Goal: Task Accomplishment & Management: Use online tool/utility

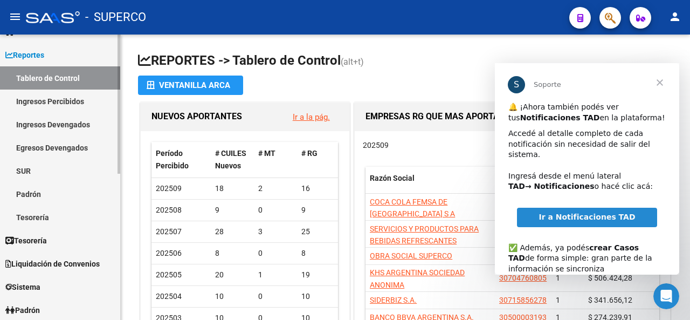
scroll to position [216, 0]
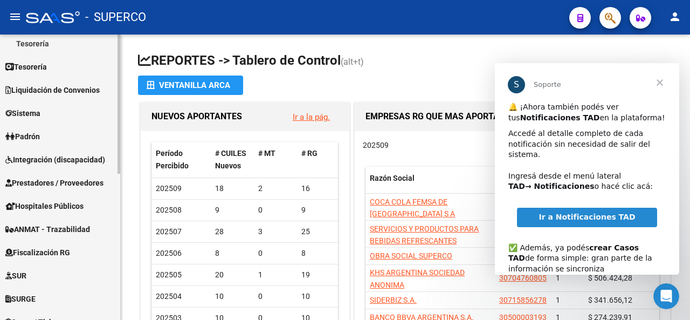
click at [59, 181] on span "Prestadores / Proveedores" at bounding box center [54, 183] width 98 height 12
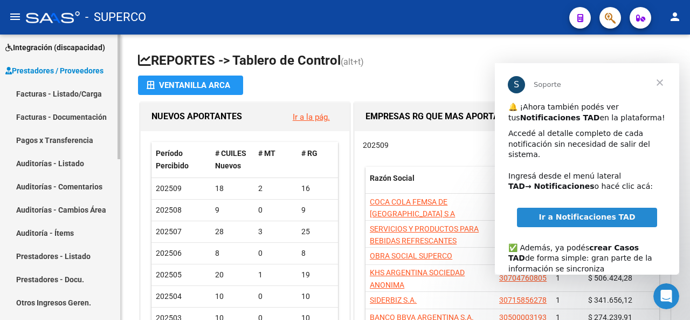
scroll to position [108, 0]
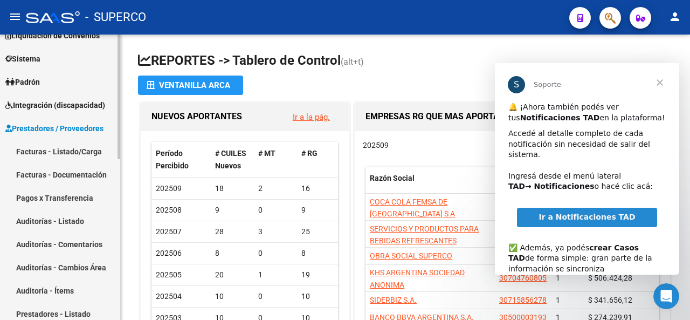
click at [51, 126] on span "Prestadores / Proveedores" at bounding box center [54, 128] width 98 height 12
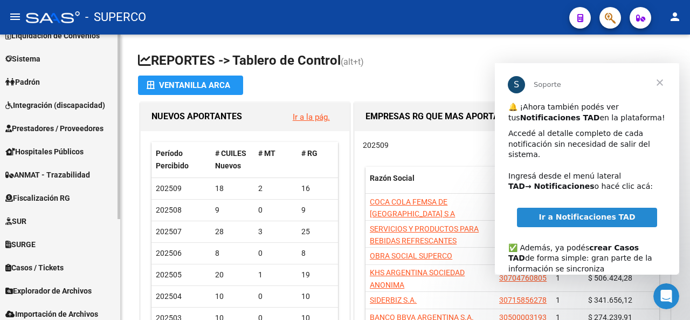
click at [52, 148] on span "Hospitales Públicos" at bounding box center [44, 152] width 78 height 12
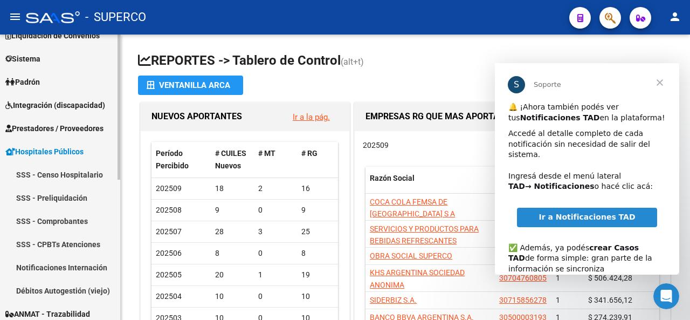
click at [49, 127] on span "Prestadores / Proveedores" at bounding box center [54, 128] width 98 height 12
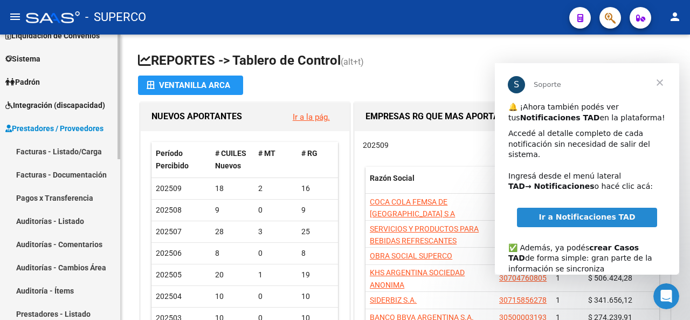
click at [43, 149] on link "Facturas - Listado/Carga" at bounding box center [60, 151] width 120 height 23
click at [659, 83] on span "Cerrar" at bounding box center [659, 82] width 39 height 39
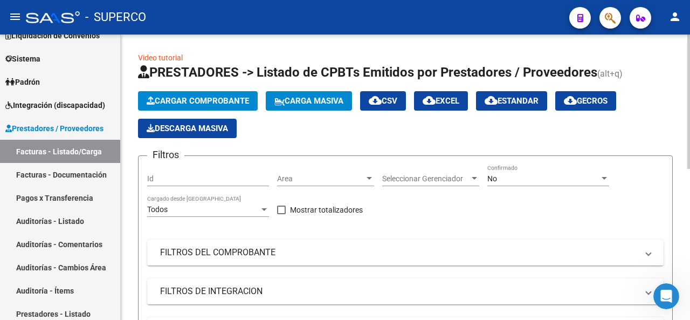
click at [161, 103] on span "Cargar Comprobante" at bounding box center [198, 101] width 102 height 10
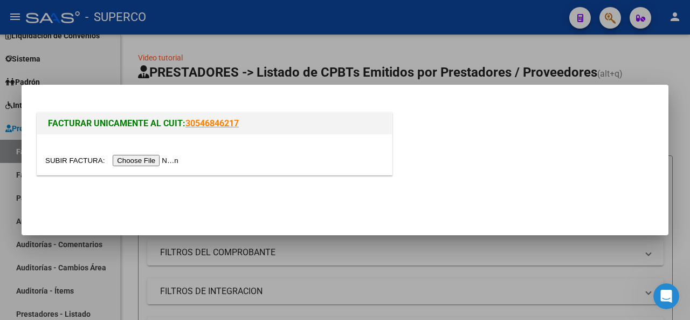
click at [162, 160] on input "file" at bounding box center [113, 160] width 136 height 11
click at [150, 162] on input "file" at bounding box center [113, 160] width 136 height 11
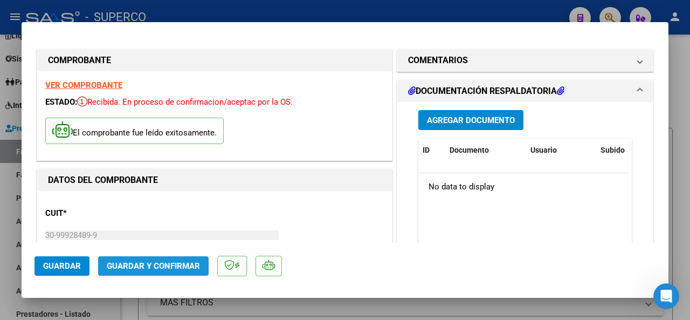
click at [167, 264] on span "Guardar y Confirmar" at bounding box center [153, 266] width 93 height 10
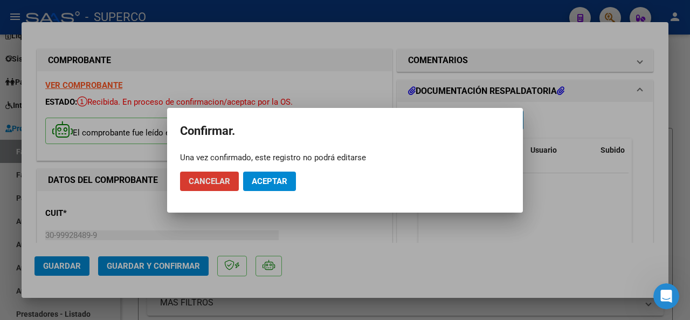
click at [207, 178] on span "Cancelar" at bounding box center [210, 181] width 42 height 10
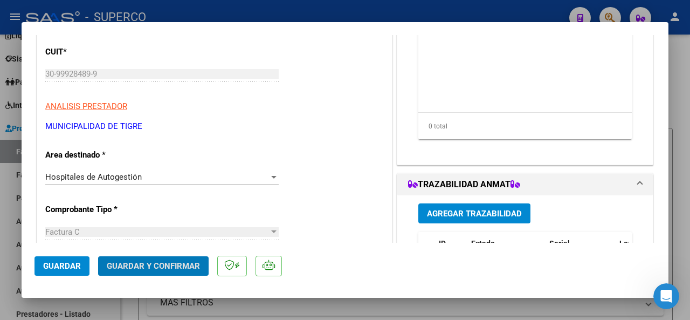
scroll to position [162, 0]
click at [171, 264] on span "Guardar y Confirmar" at bounding box center [153, 266] width 93 height 10
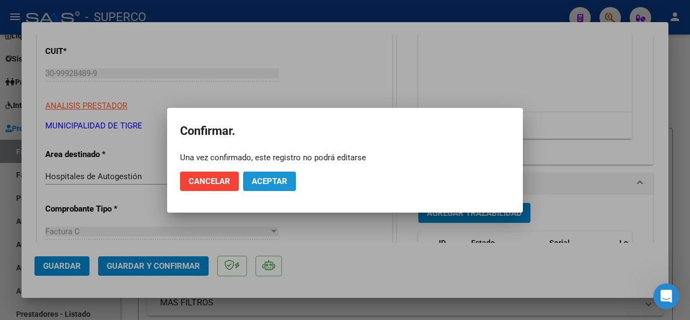
click at [256, 185] on span "Aceptar" at bounding box center [270, 181] width 36 height 10
